Goal: Book appointment/travel/reservation

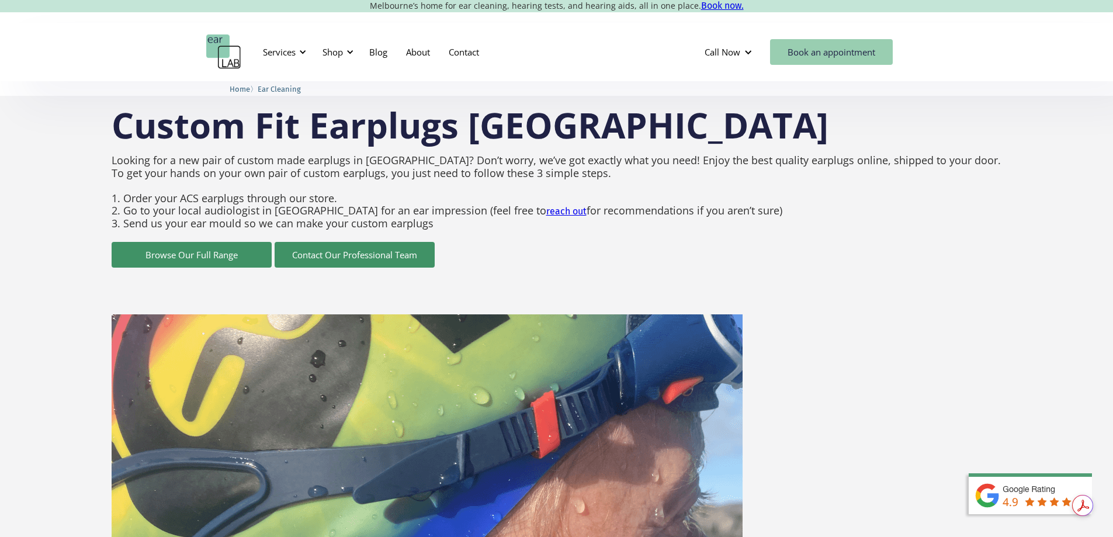
click at [815, 57] on link "Book an appointment" at bounding box center [831, 52] width 123 height 26
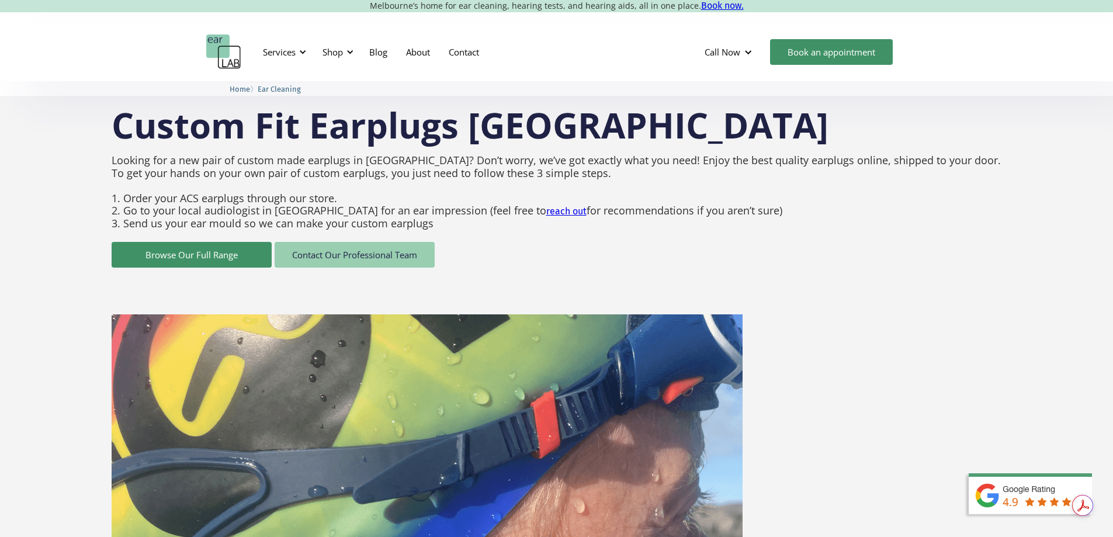
click at [368, 254] on link "Contact Our Professional Team" at bounding box center [355, 255] width 160 height 26
